Goal: Information Seeking & Learning: Learn about a topic

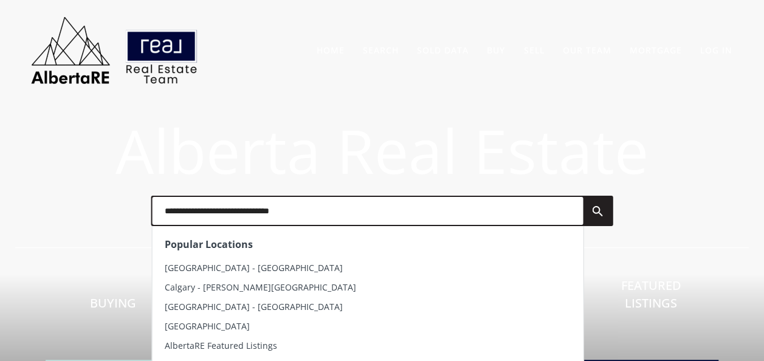
click at [208, 214] on input "text" at bounding box center [367, 211] width 431 height 28
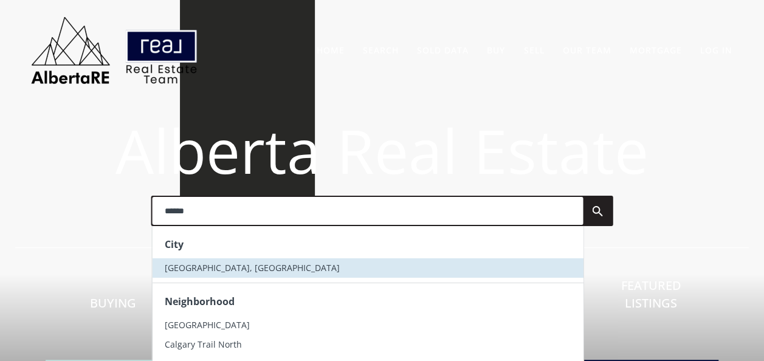
type input "******"
click at [196, 264] on span "[GEOGRAPHIC_DATA], [GEOGRAPHIC_DATA]" at bounding box center [251, 268] width 175 height 12
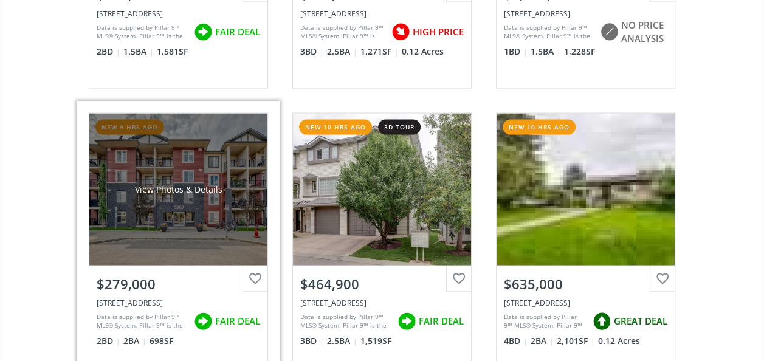
scroll to position [1216, 0]
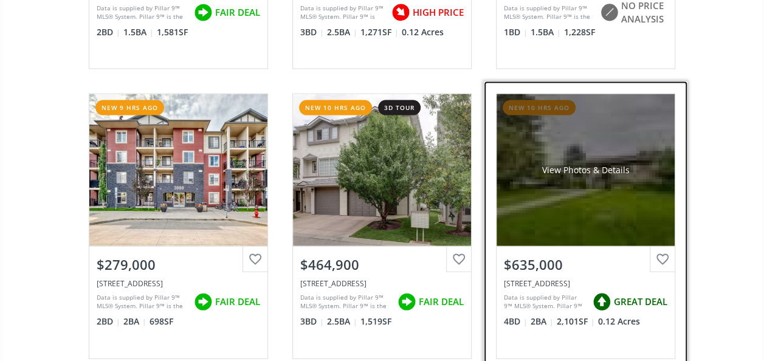
click at [592, 180] on div "View Photos & Details" at bounding box center [586, 170] width 178 height 152
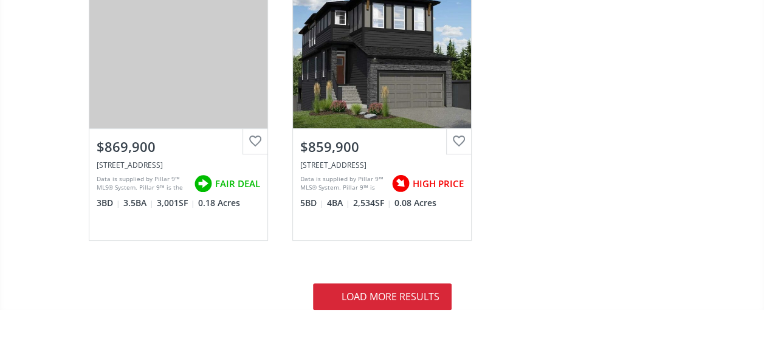
scroll to position [4863, 0]
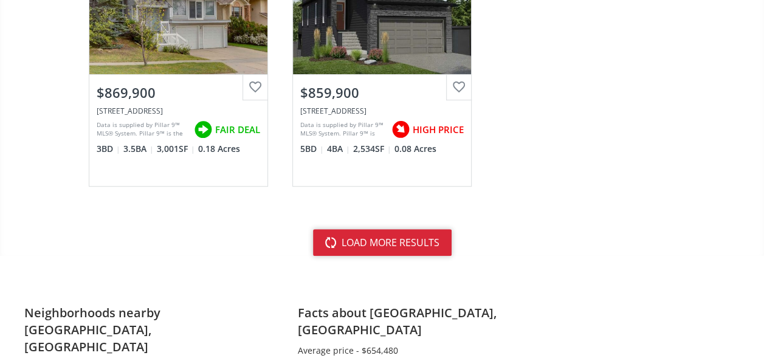
click at [356, 241] on button "load more results" at bounding box center [382, 242] width 139 height 27
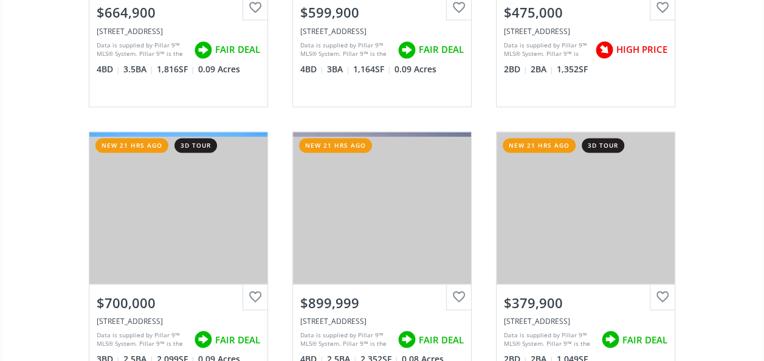
scroll to position [7902, 0]
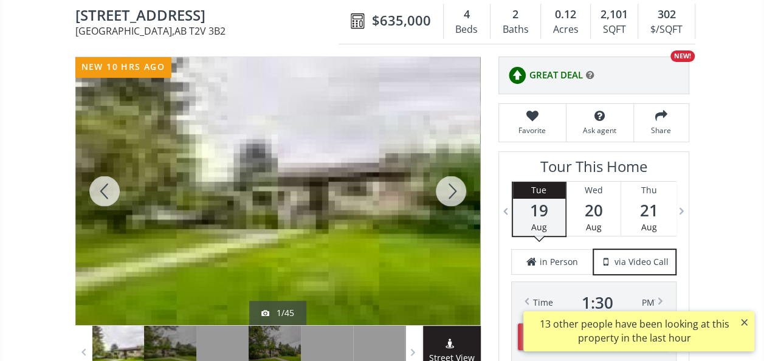
click at [458, 199] on div at bounding box center [451, 191] width 58 height 268
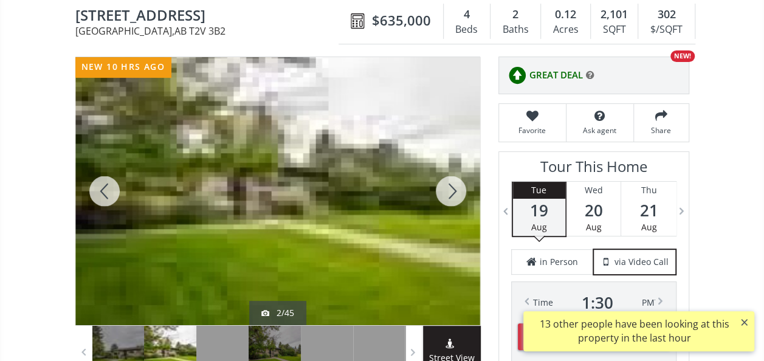
click at [456, 196] on div at bounding box center [451, 191] width 58 height 268
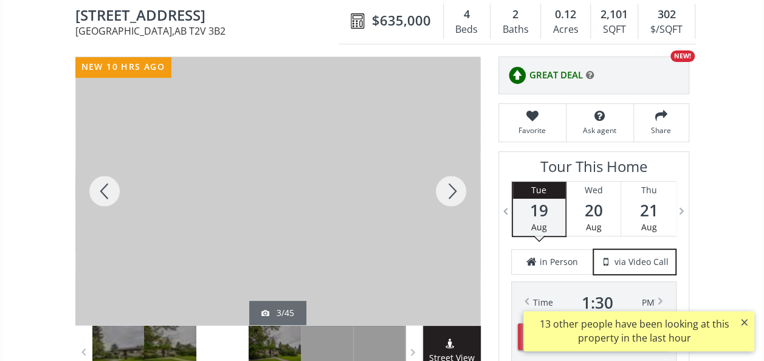
click at [456, 196] on div at bounding box center [451, 191] width 58 height 268
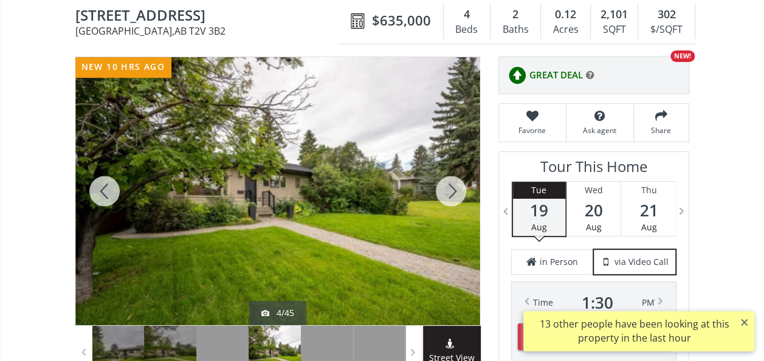
click at [456, 196] on div at bounding box center [451, 191] width 58 height 268
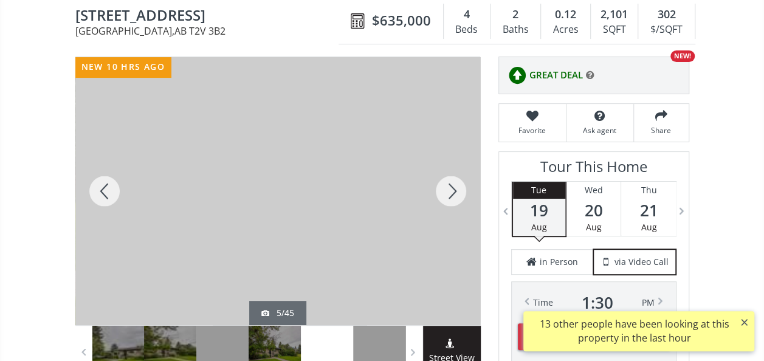
click at [456, 196] on div at bounding box center [451, 191] width 58 height 268
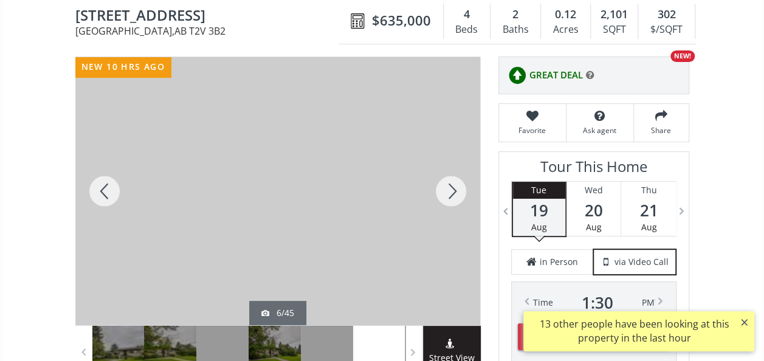
click at [456, 196] on div at bounding box center [451, 191] width 58 height 268
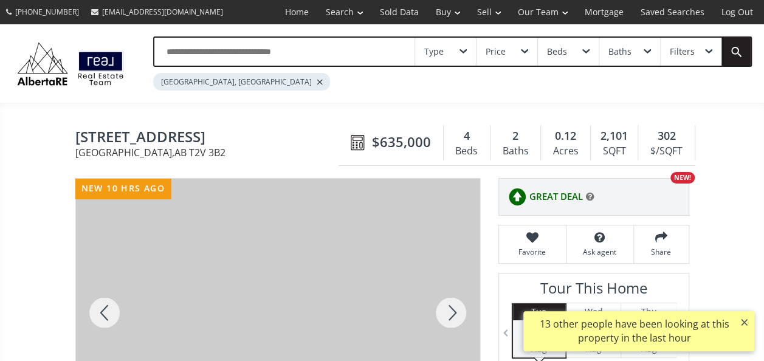
click at [201, 133] on span "[STREET_ADDRESS]" at bounding box center [209, 138] width 269 height 19
copy span "[STREET_ADDRESS]"
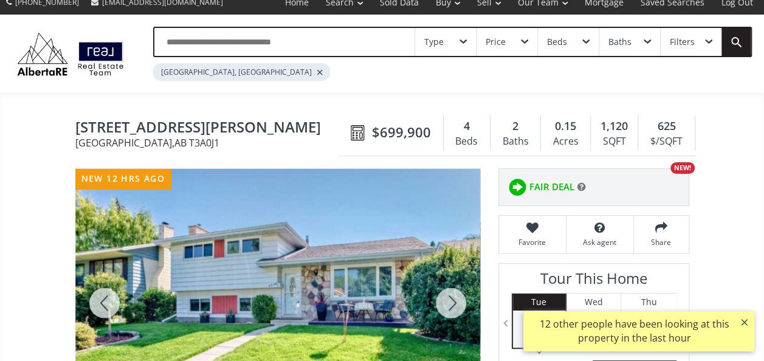
scroll to position [122, 0]
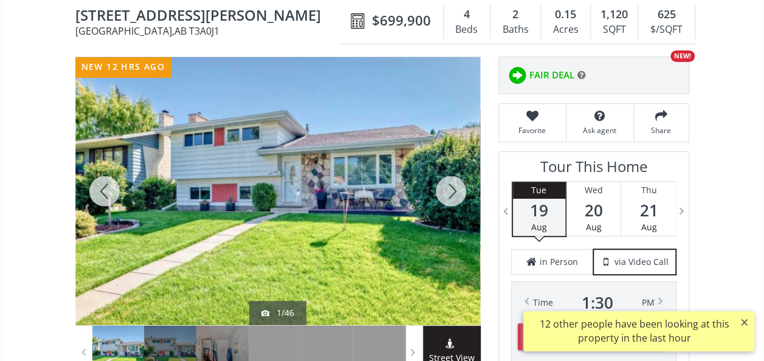
click at [438, 190] on div at bounding box center [451, 191] width 58 height 268
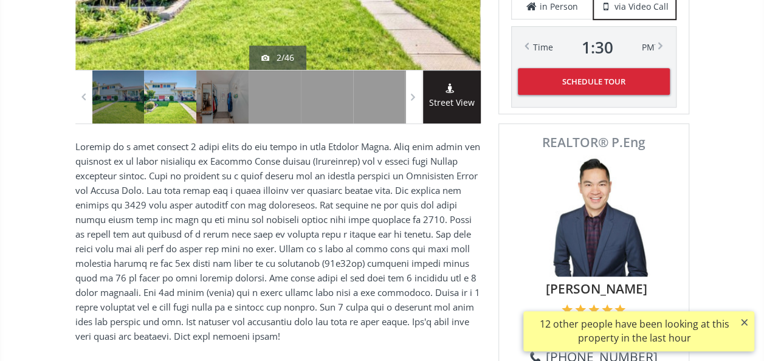
scroll to position [426, 0]
